Goal: Information Seeking & Learning: Learn about a topic

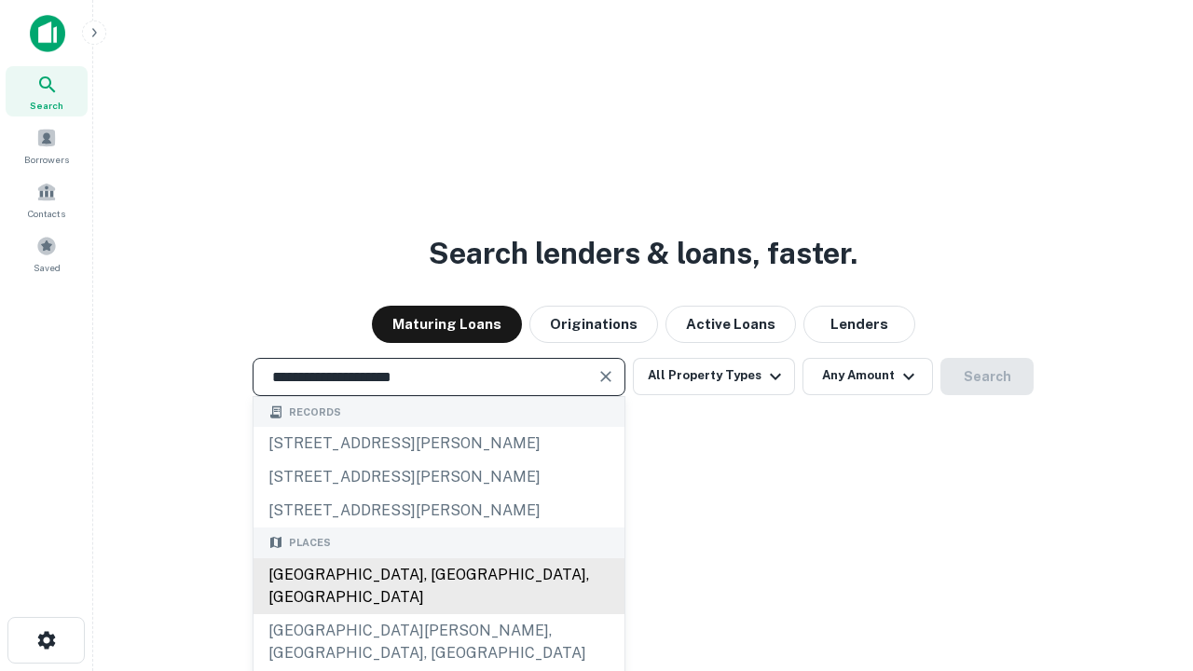
click at [438, 614] on div "[GEOGRAPHIC_DATA], [GEOGRAPHIC_DATA], [GEOGRAPHIC_DATA]" at bounding box center [439, 587] width 371 height 56
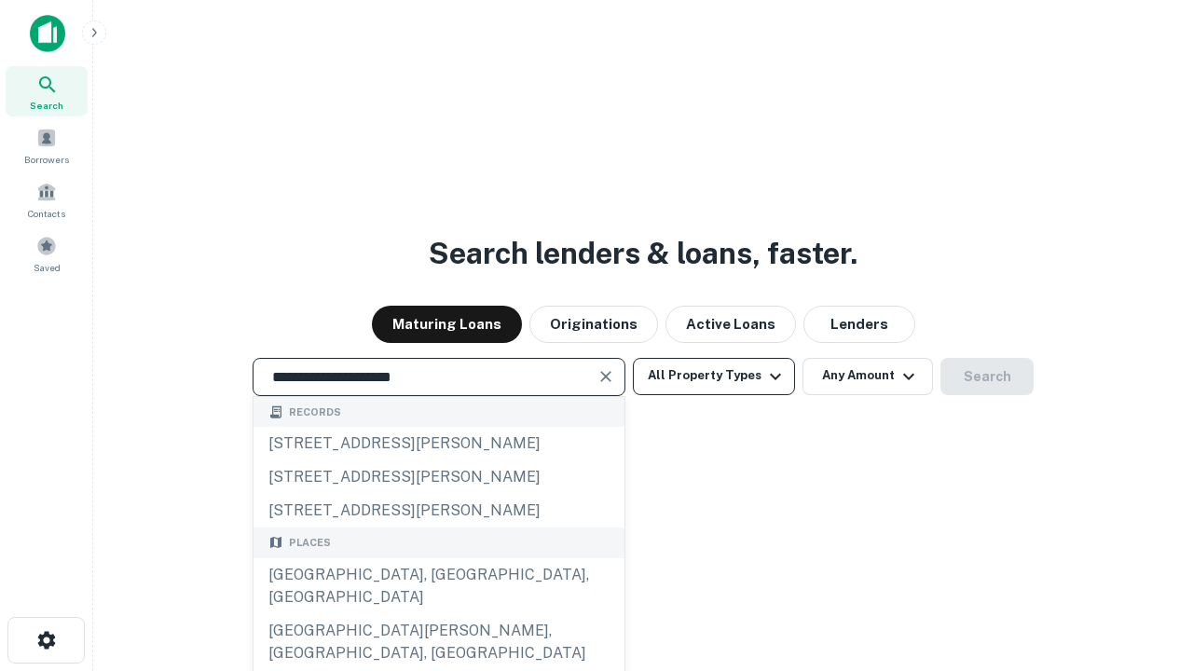
type input "**********"
click at [714, 376] on button "All Property Types" at bounding box center [714, 376] width 162 height 37
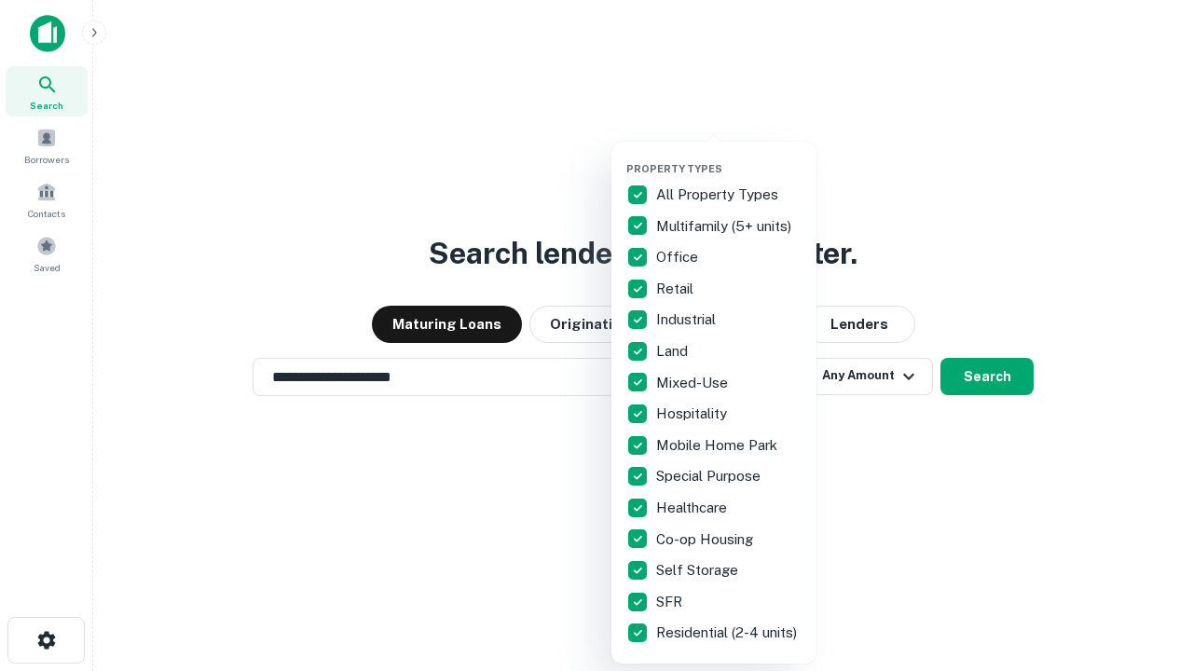
click at [729, 157] on button "button" at bounding box center [729, 157] width 205 height 1
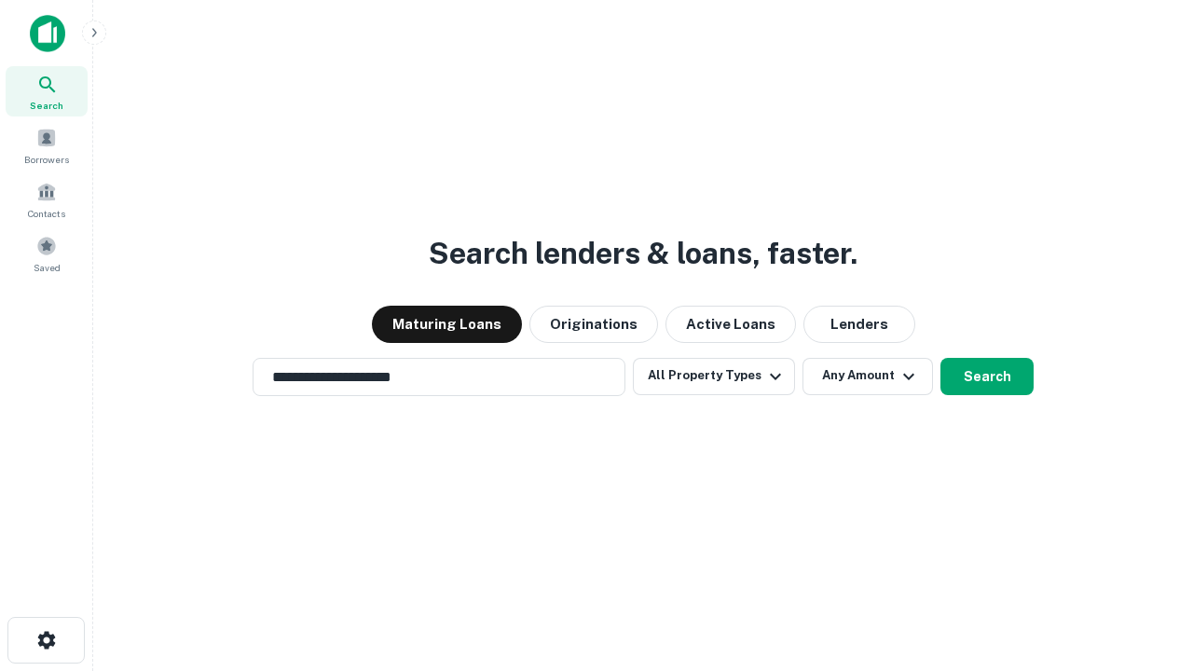
scroll to position [29, 0]
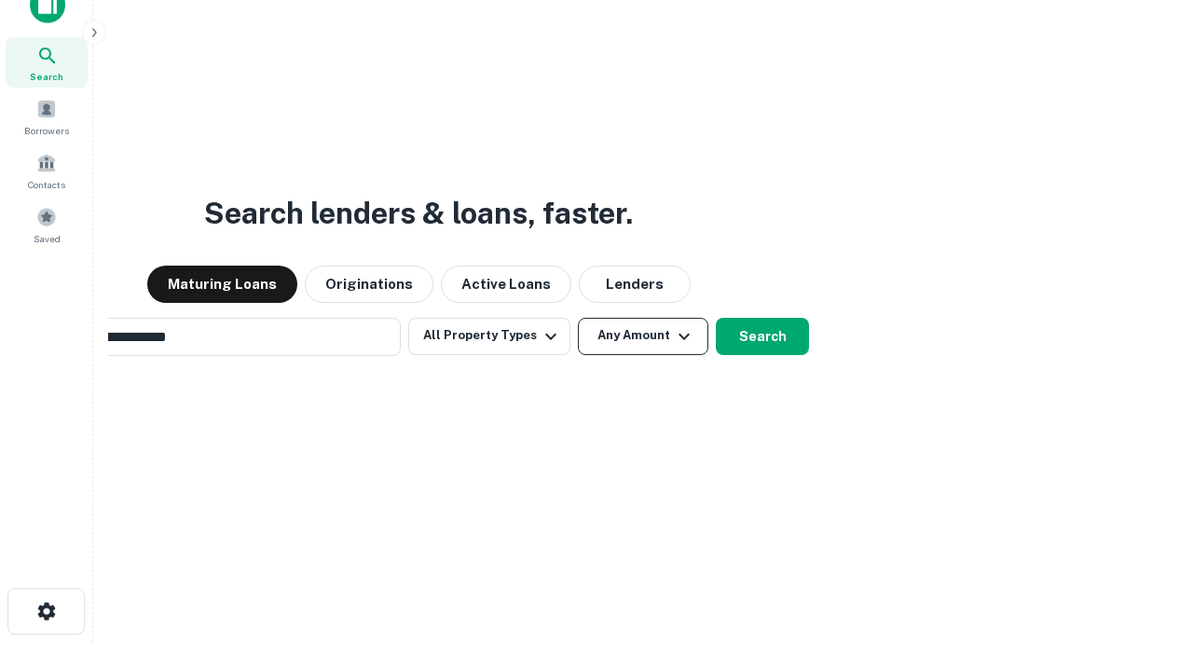
click at [578, 318] on button "Any Amount" at bounding box center [643, 336] width 131 height 37
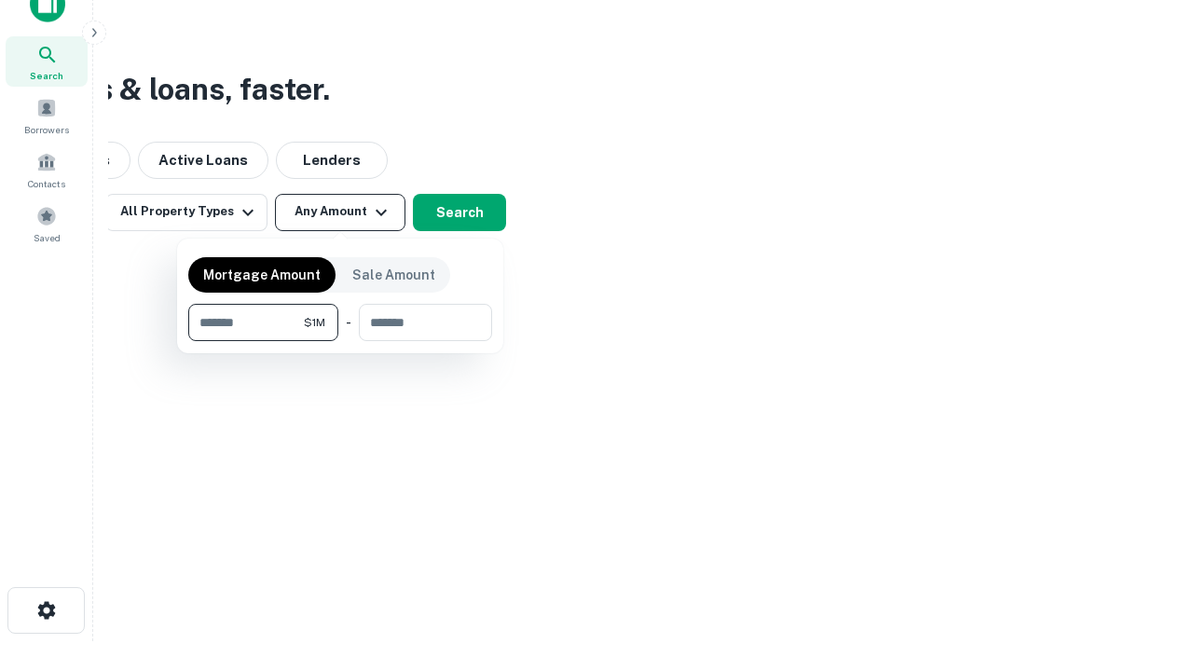
type input "*******"
click at [340, 341] on button "button" at bounding box center [340, 341] width 304 height 1
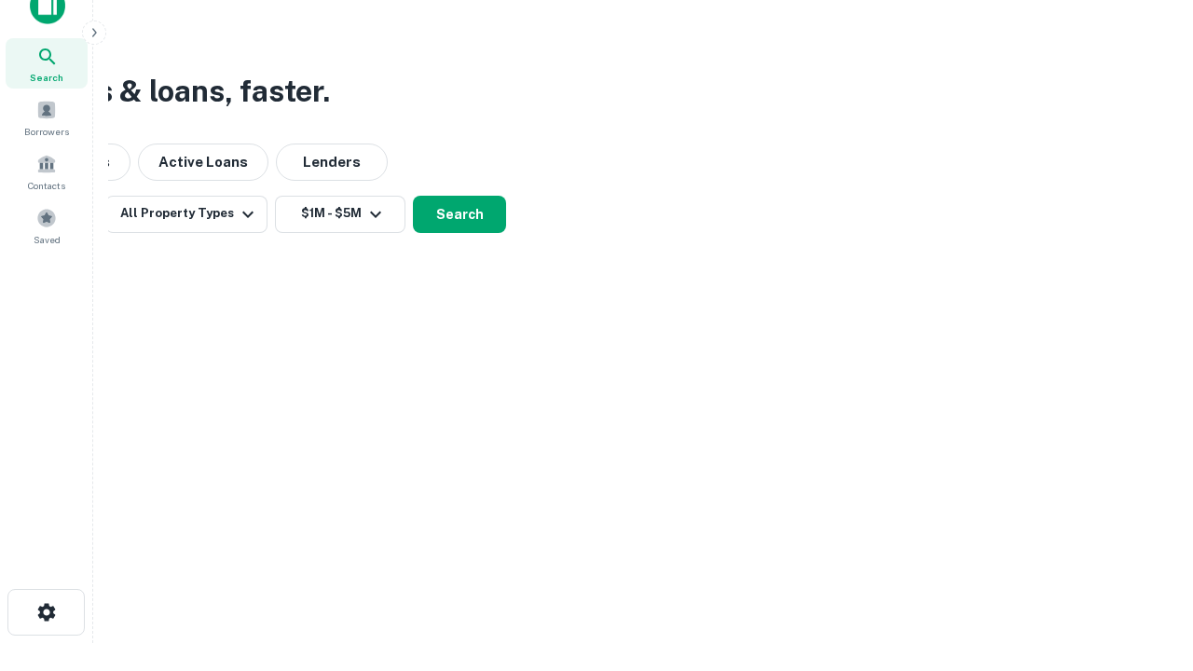
scroll to position [11, 344]
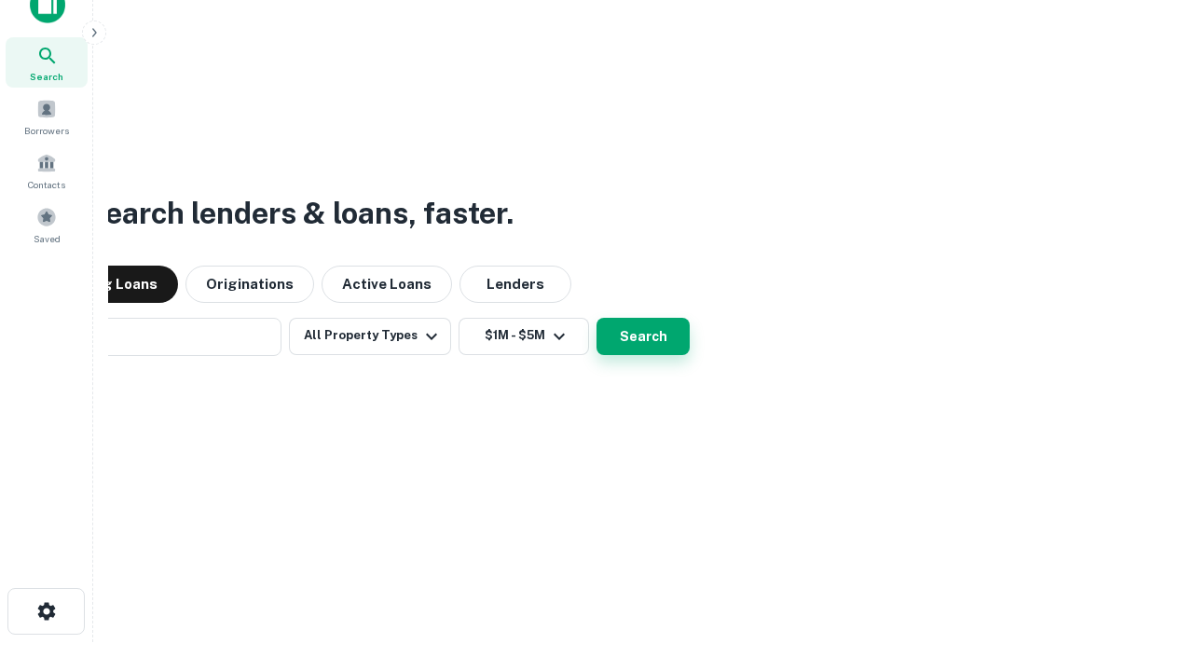
click at [597, 318] on button "Search" at bounding box center [643, 336] width 93 height 37
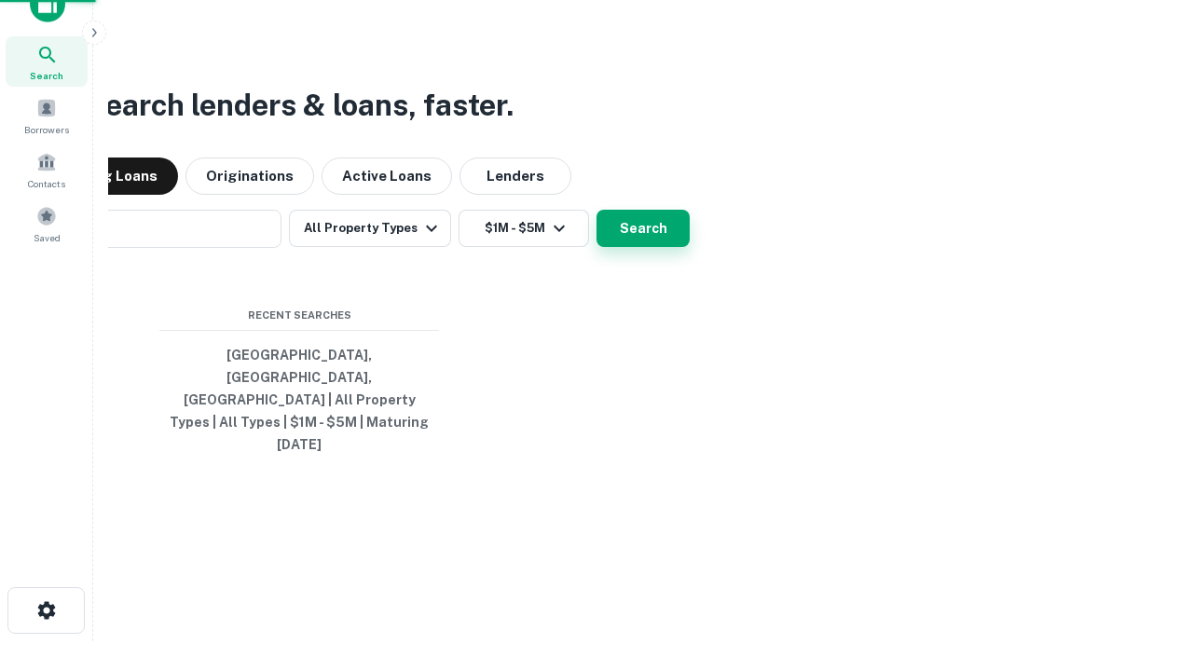
scroll to position [49, 528]
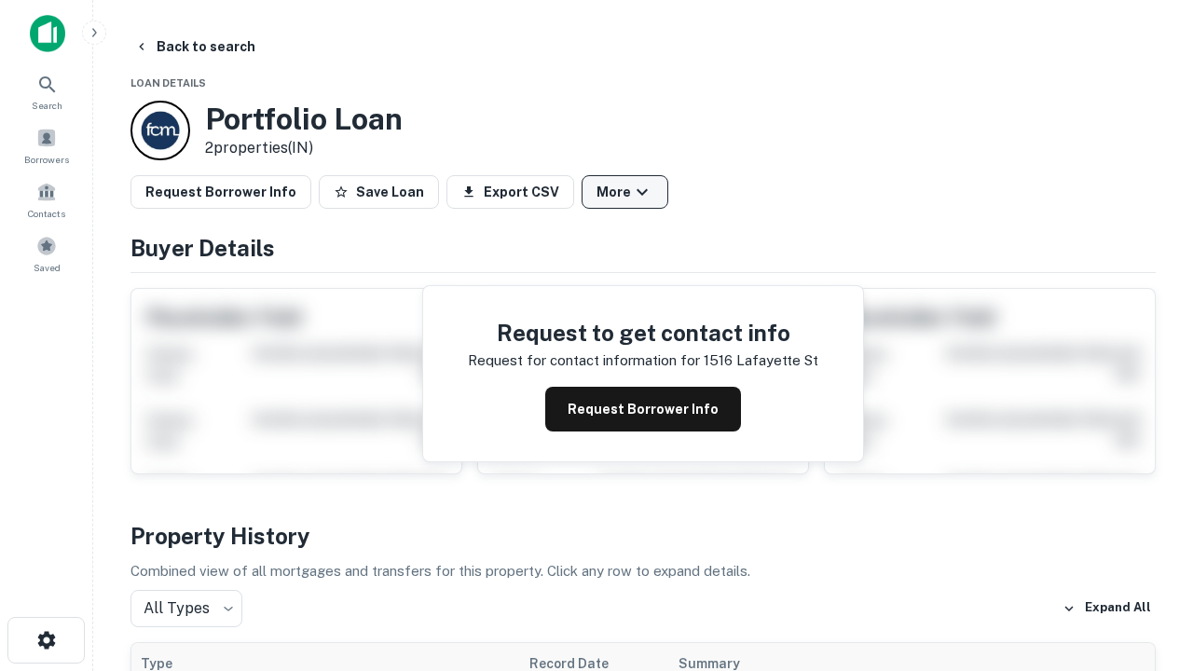
click at [625, 192] on button "More" at bounding box center [625, 192] width 87 height 34
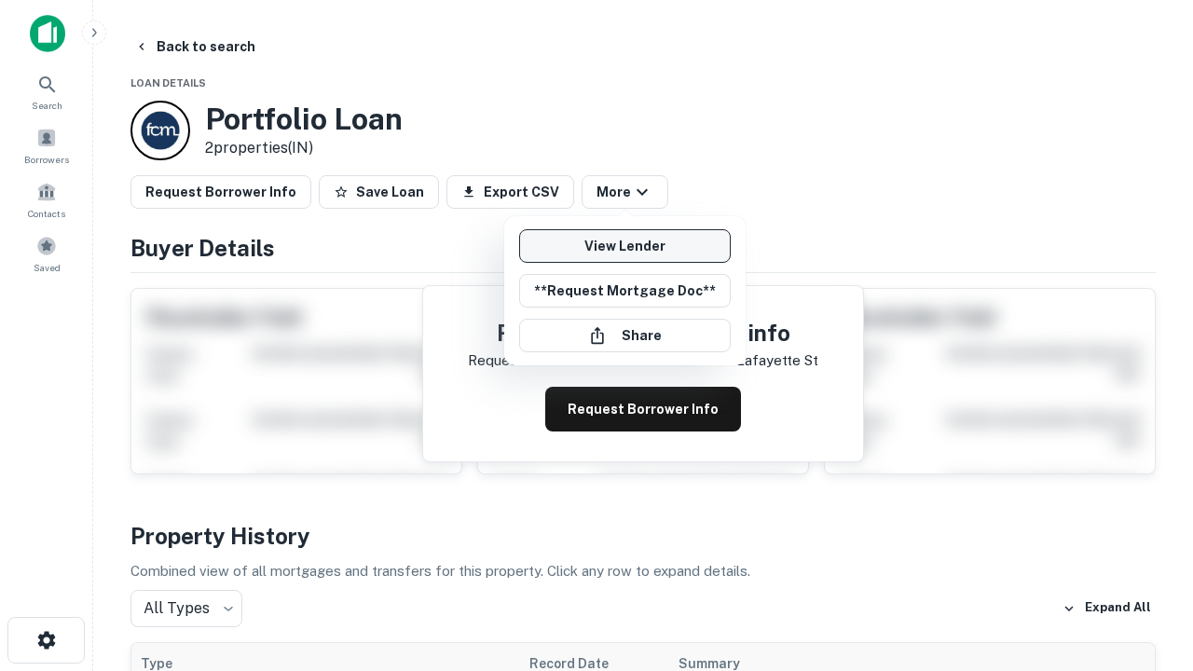
click at [625, 246] on link "View Lender" at bounding box center [625, 246] width 212 height 34
